Goal: Task Accomplishment & Management: Complete application form

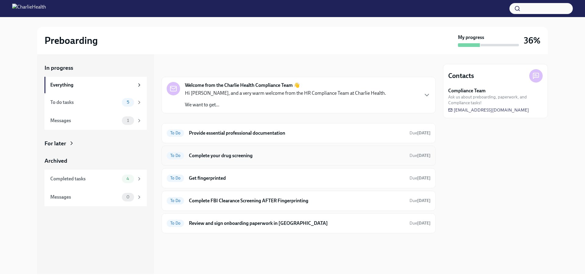
click at [230, 155] on h6 "Complete your drug screening" at bounding box center [297, 155] width 216 height 7
click at [189, 177] on h6 "Get fingerprinted" at bounding box center [297, 178] width 216 height 7
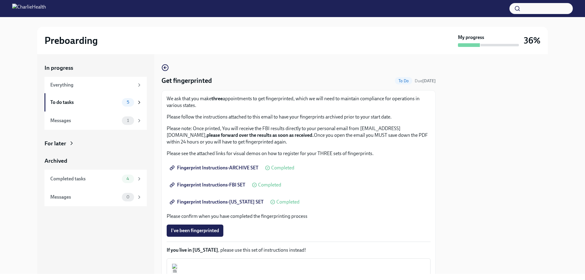
scroll to position [61, 0]
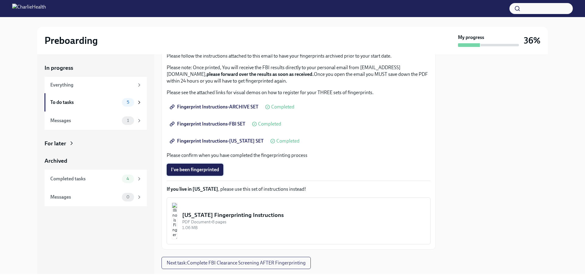
click at [199, 169] on span "I've been fingerprinted" at bounding box center [195, 170] width 48 height 6
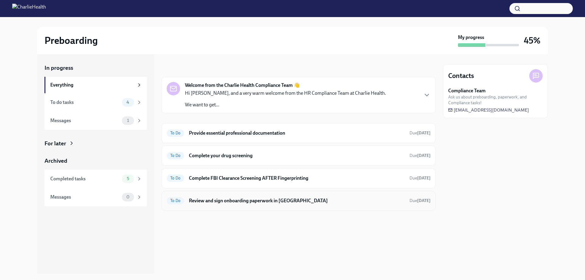
click at [253, 199] on h6 "Review and sign onboarding paperwork in UKG" at bounding box center [297, 200] width 216 height 7
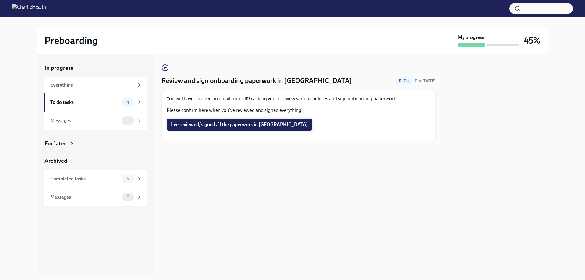
click at [225, 122] on span "I've reviewed/signed all the paperwork in UKG" at bounding box center [239, 124] width 137 height 6
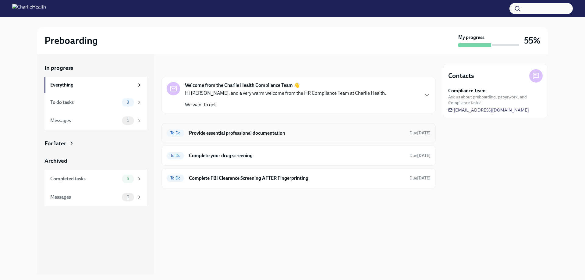
click at [233, 132] on h6 "Provide essential professional documentation" at bounding box center [297, 133] width 216 height 7
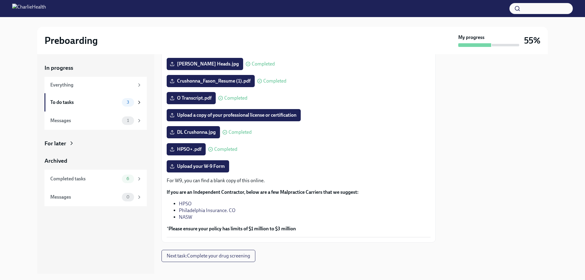
scroll to position [75, 0]
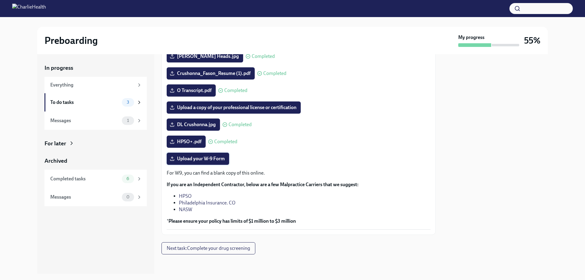
click at [211, 159] on span "Upload your W-9 Form" at bounding box center [198, 159] width 54 height 6
click at [0, 0] on input "Upload your W-9 Form" at bounding box center [0, 0] width 0 height 0
click at [67, 85] on div "Everything" at bounding box center [92, 85] width 84 height 7
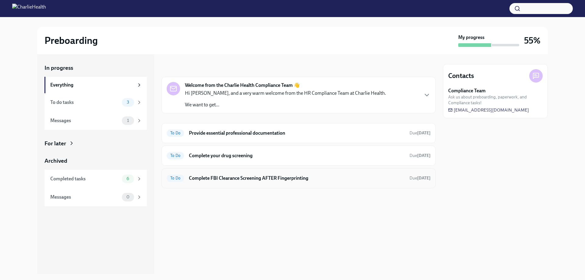
click at [226, 176] on h6 "Complete FBI Clearance Screening AFTER Fingerprinting" at bounding box center [297, 178] width 216 height 7
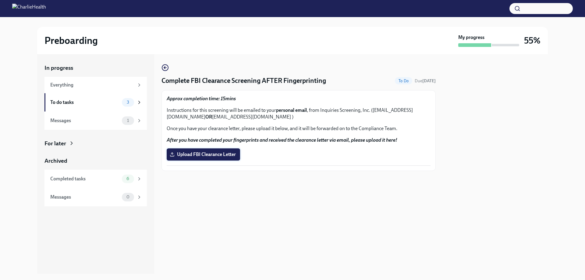
click at [211, 156] on span "Upload FBI Clearance Letter" at bounding box center [203, 154] width 65 height 6
click at [0, 0] on input "Upload FBI Clearance Letter" at bounding box center [0, 0] width 0 height 0
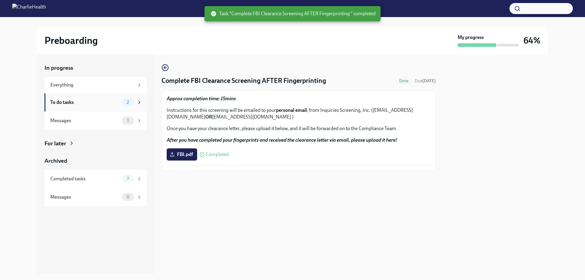
click at [109, 107] on div "To do tasks 2" at bounding box center [95, 102] width 102 height 18
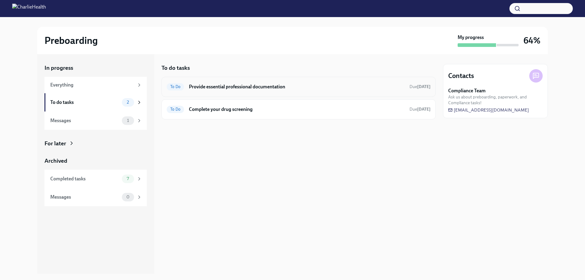
click at [201, 90] on div "To Do Provide essential professional documentation Due [DATE]" at bounding box center [299, 87] width 264 height 10
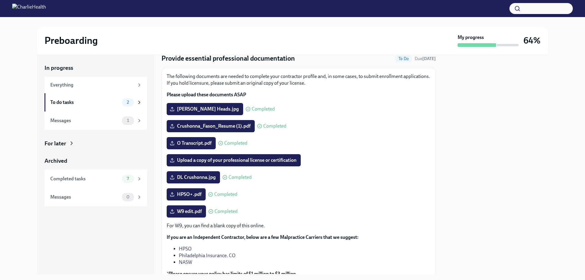
scroll to position [30, 0]
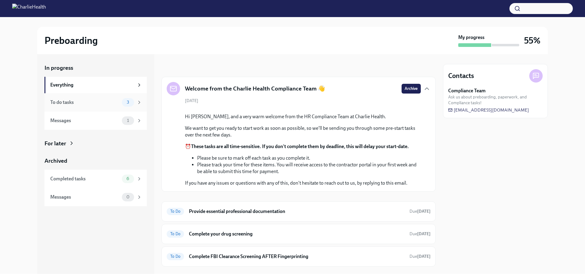
click at [134, 102] on div "3" at bounding box center [132, 102] width 20 height 9
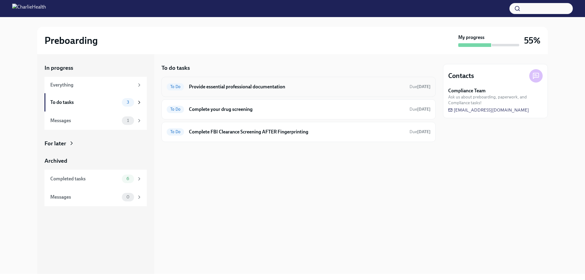
click at [301, 90] on div "To Do Provide essential professional documentation Due [DATE]" at bounding box center [299, 87] width 264 height 10
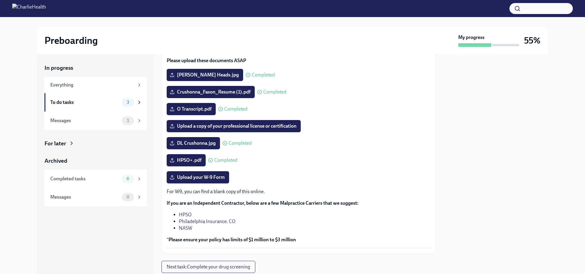
scroll to position [61, 0]
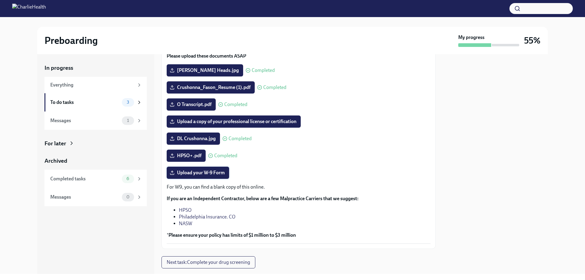
click at [204, 172] on span "Upload your W-9 Form" at bounding box center [198, 173] width 54 height 6
click at [0, 0] on input "Upload your W-9 Form" at bounding box center [0, 0] width 0 height 0
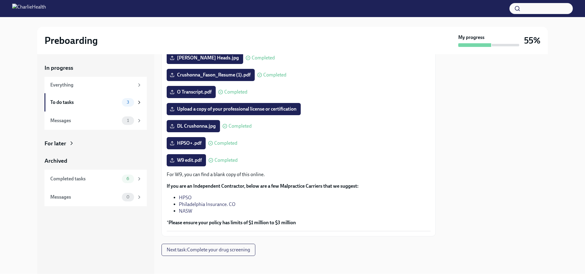
scroll to position [75, 0]
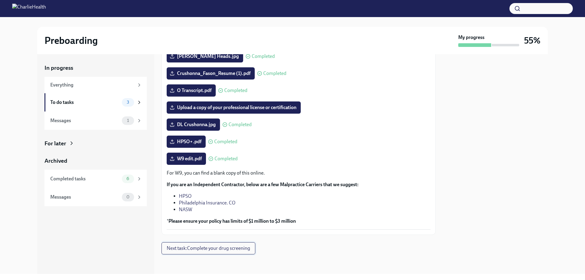
click at [228, 246] on span "Next task : Complete your drug screening" at bounding box center [208, 248] width 83 height 6
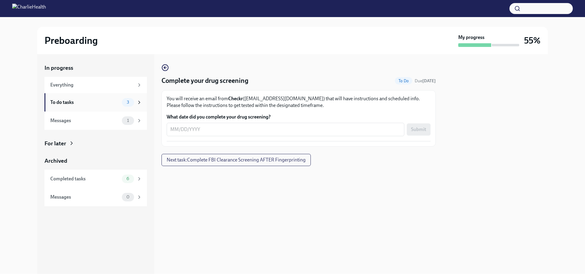
click at [76, 104] on div "To do tasks" at bounding box center [84, 102] width 69 height 7
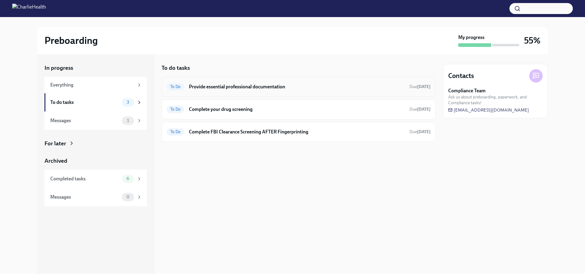
click at [173, 85] on span "To Do" at bounding box center [175, 86] width 17 height 5
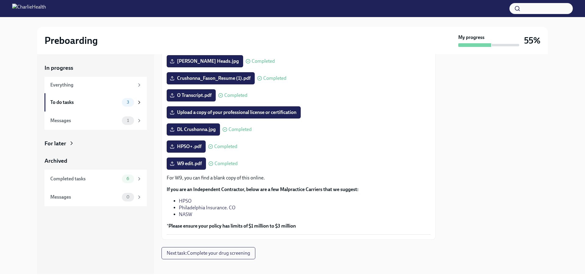
scroll to position [75, 0]
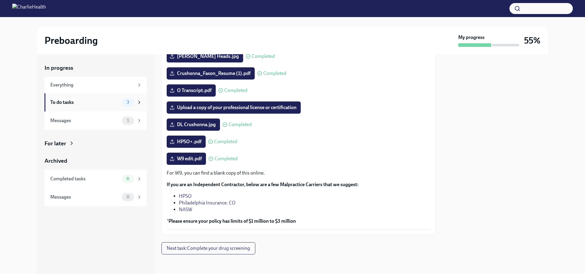
click at [61, 99] on div "To do tasks" at bounding box center [84, 102] width 69 height 7
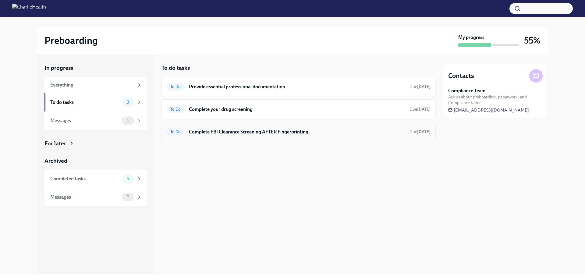
click at [204, 132] on h6 "Complete FBI Clearance Screening AFTER Fingerprinting" at bounding box center [297, 131] width 216 height 7
